Goal: Navigation & Orientation: Find specific page/section

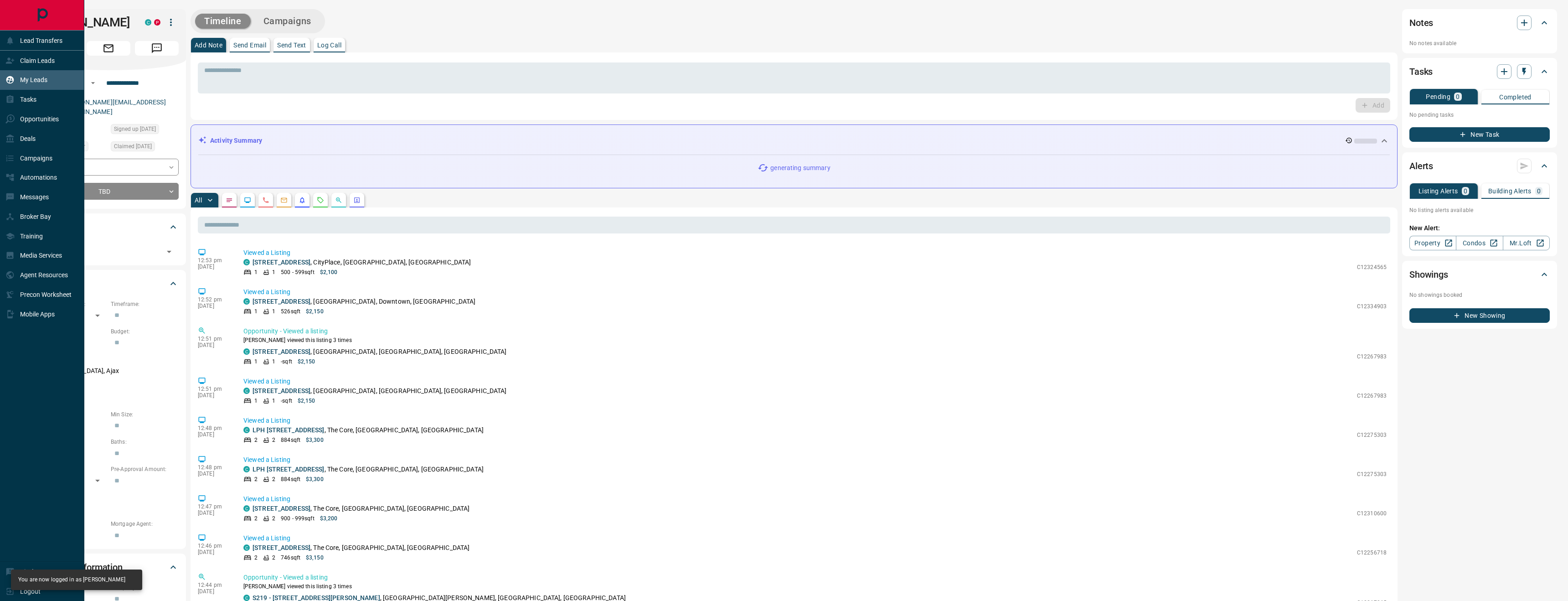
click at [34, 83] on p "My Leads" at bounding box center [33, 80] width 27 height 7
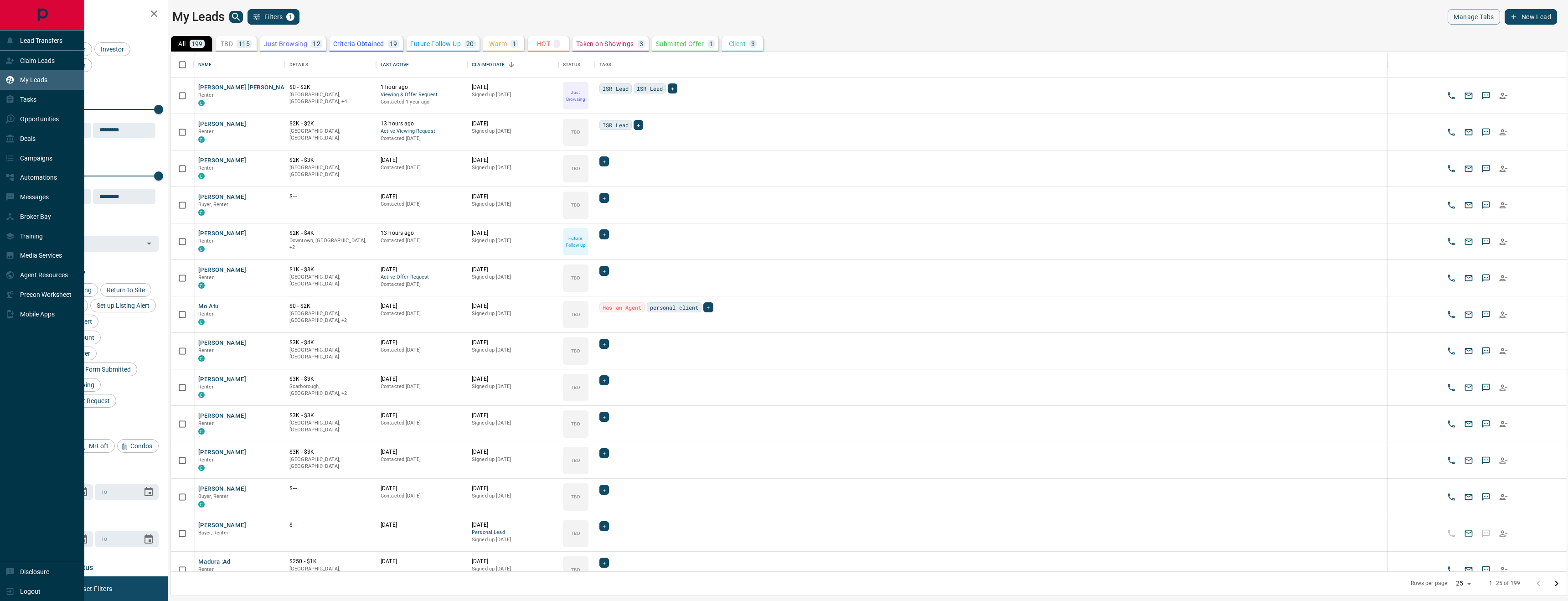
scroll to position [519, 1396]
click at [46, 146] on div "Deals" at bounding box center [42, 138] width 85 height 19
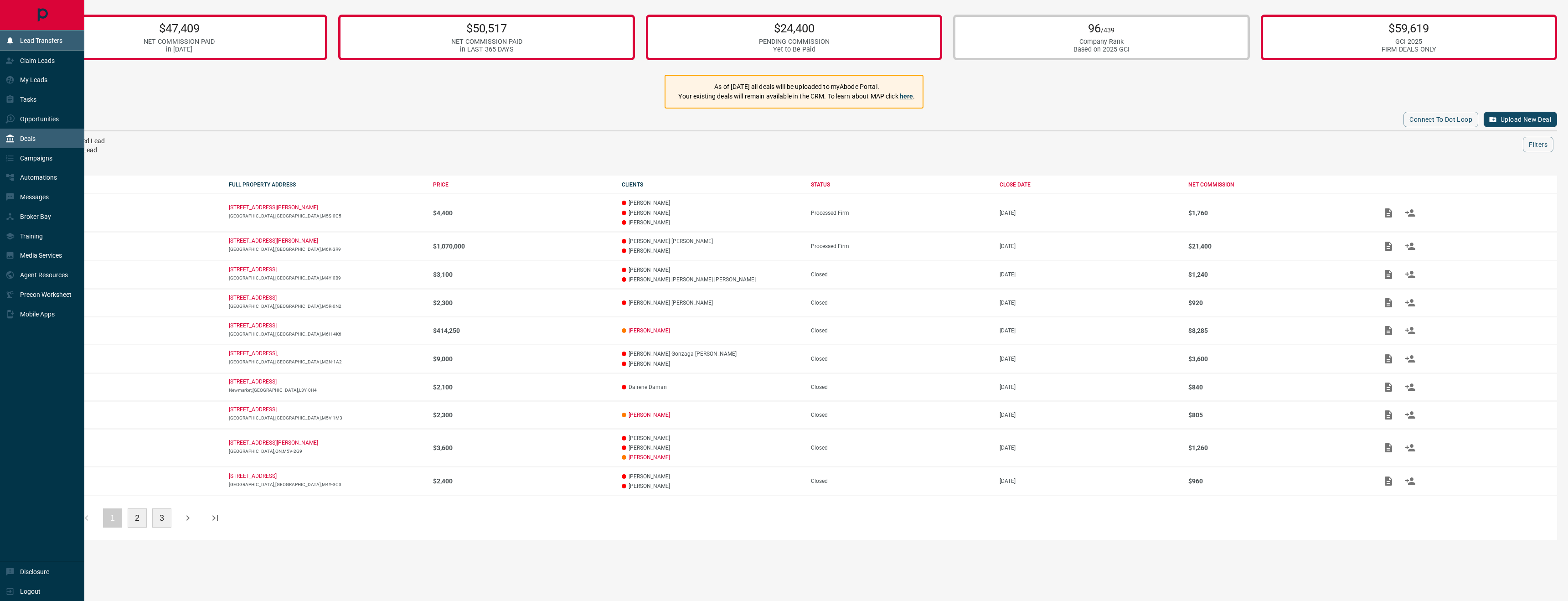
click at [43, 43] on p "Lead Transfers" at bounding box center [41, 41] width 43 height 7
click at [38, 19] on div at bounding box center [784, 300] width 1568 height 601
click at [44, 74] on div "My Leads" at bounding box center [26, 80] width 42 height 15
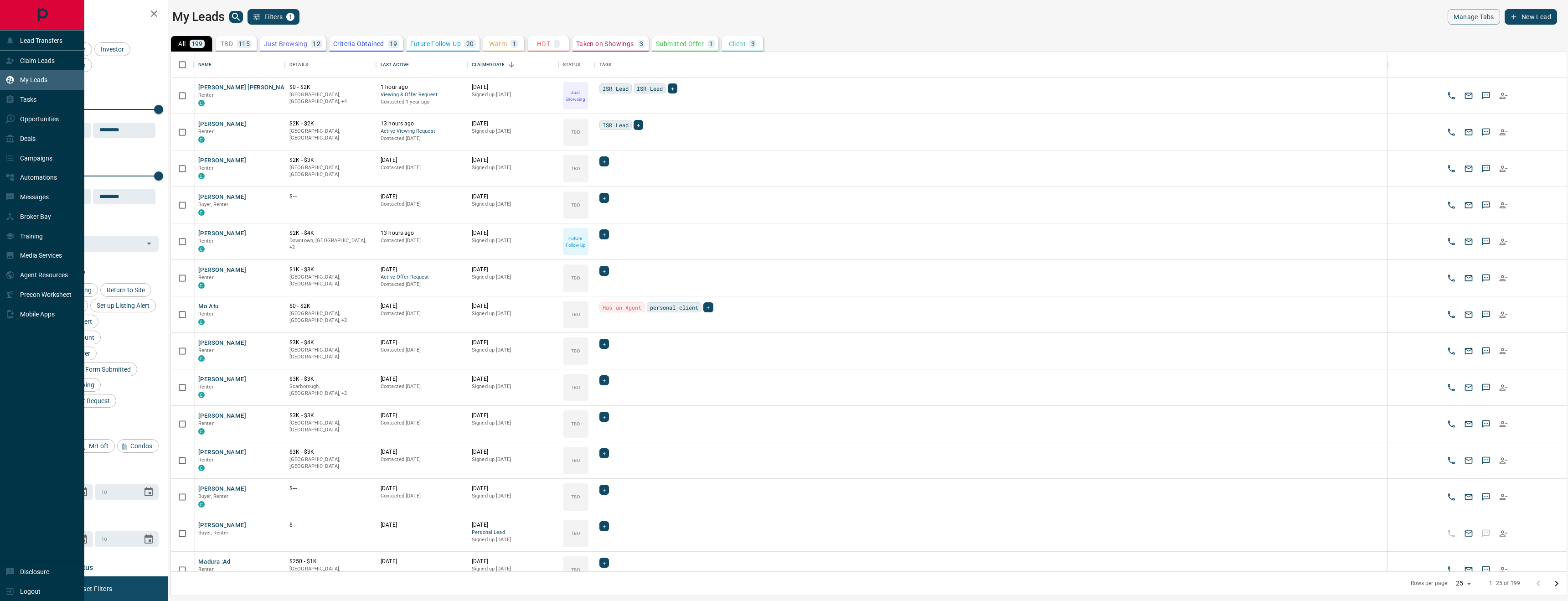
scroll to position [519, 1396]
click at [52, 594] on div "Logout" at bounding box center [42, 591] width 85 height 19
